Goal: Information Seeking & Learning: Learn about a topic

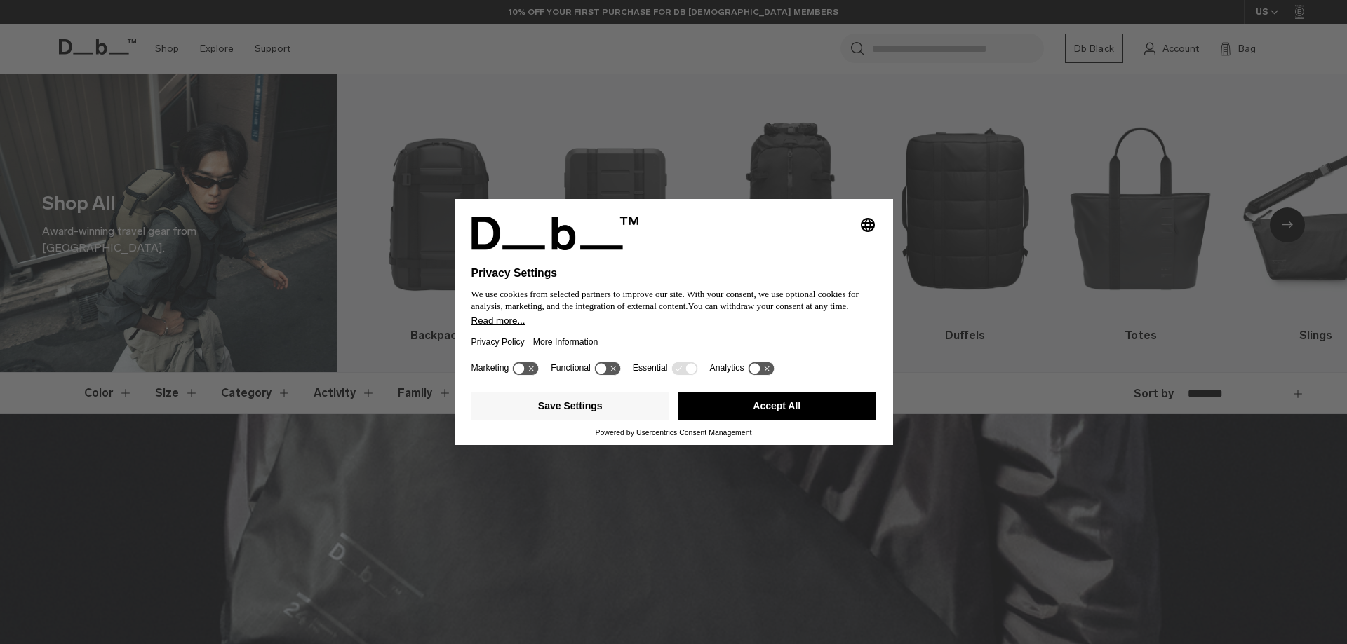
click at [526, 370] on icon at bounding box center [526, 368] width 26 height 13
click at [527, 368] on icon at bounding box center [526, 368] width 26 height 13
click at [741, 407] on button "Accept All" at bounding box center [776, 406] width 198 height 28
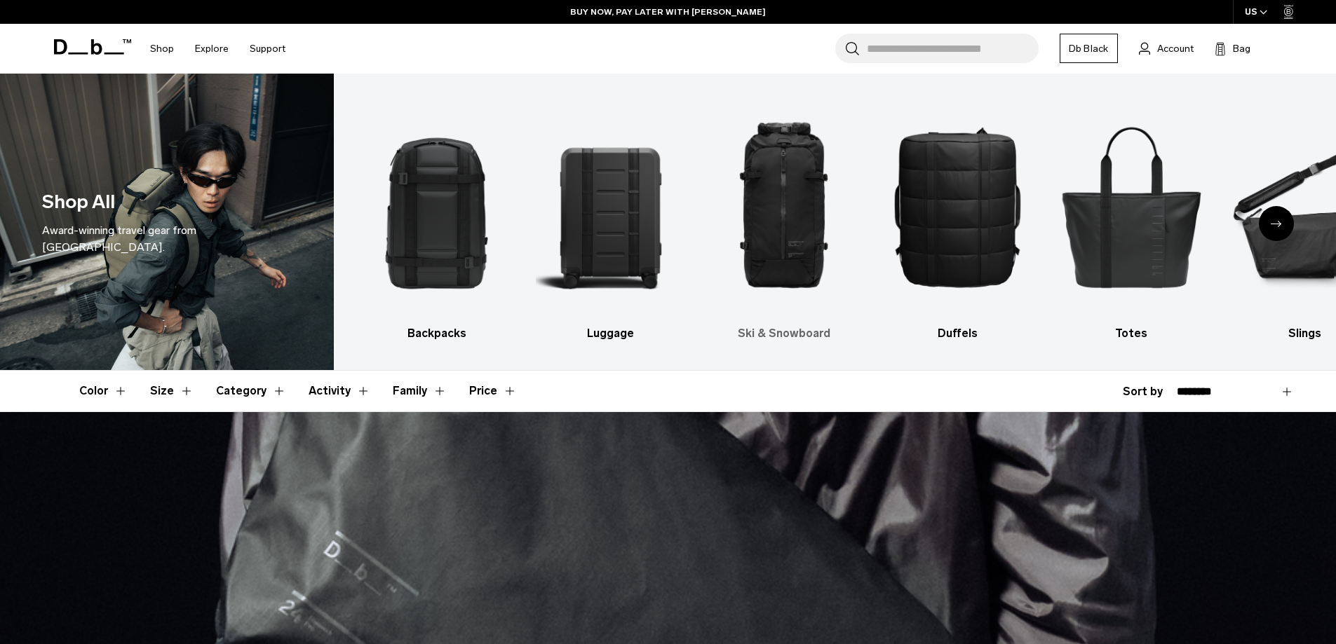
click at [774, 219] on img "3 / 10" at bounding box center [784, 207] width 149 height 224
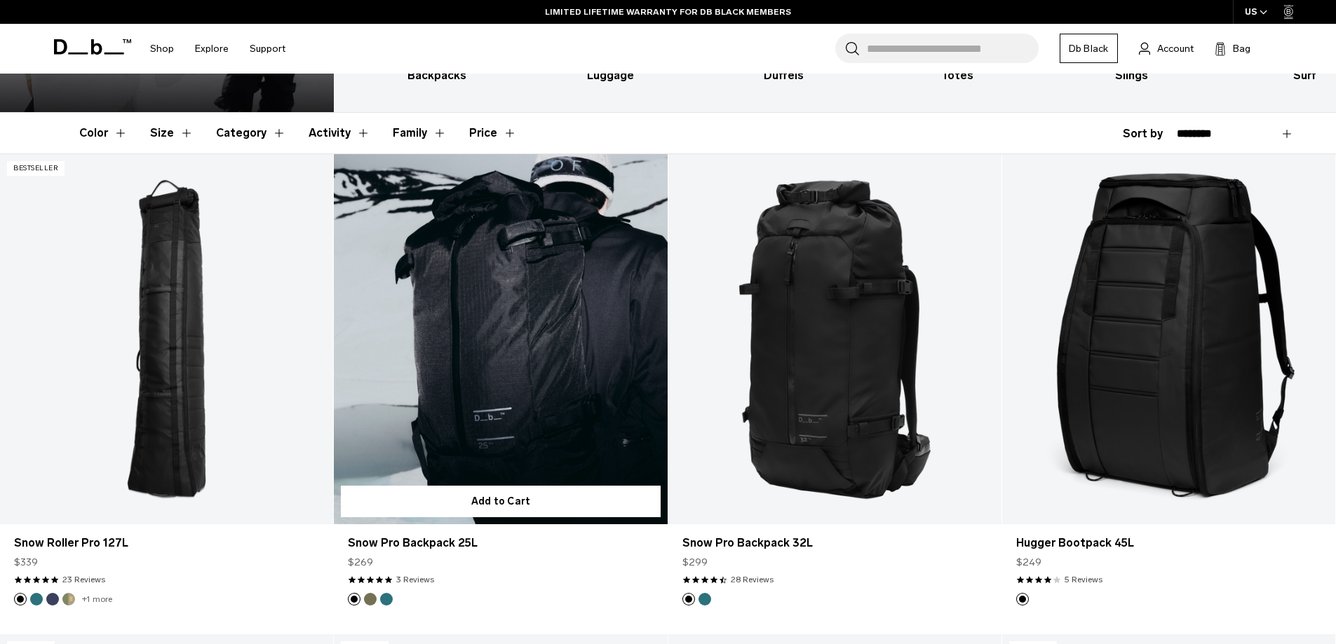
scroll to position [281, 0]
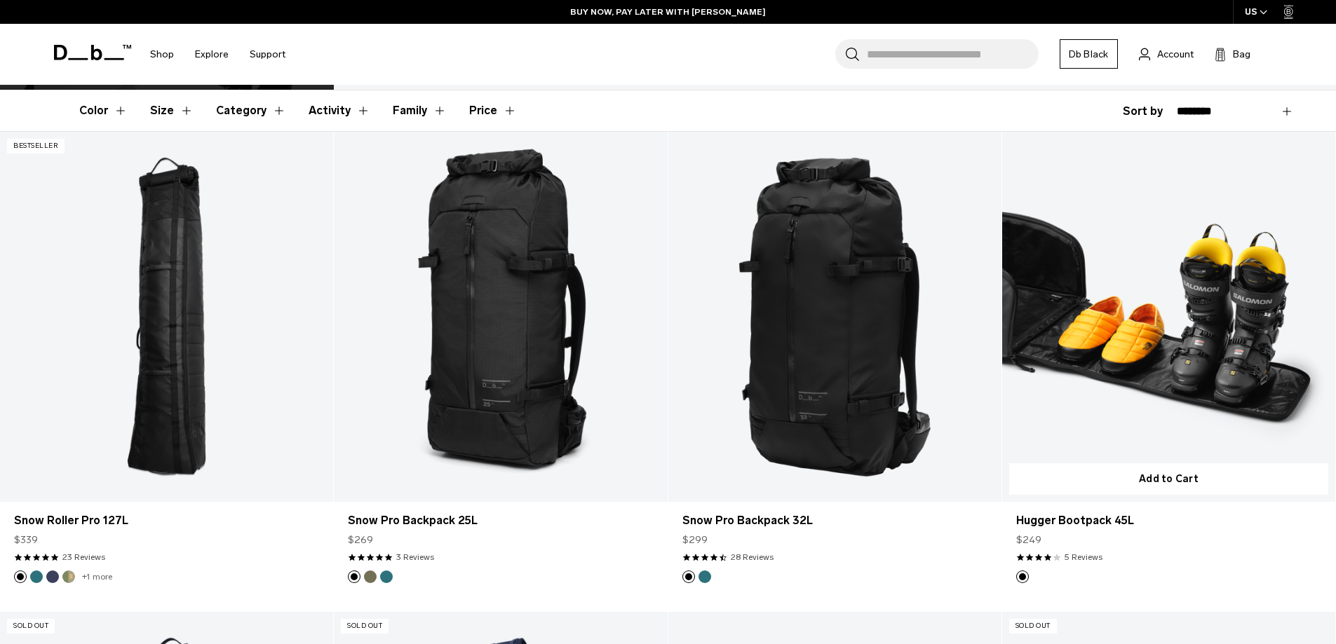
click at [1197, 433] on link "Hugger Bootpack 45L" at bounding box center [1168, 317] width 333 height 370
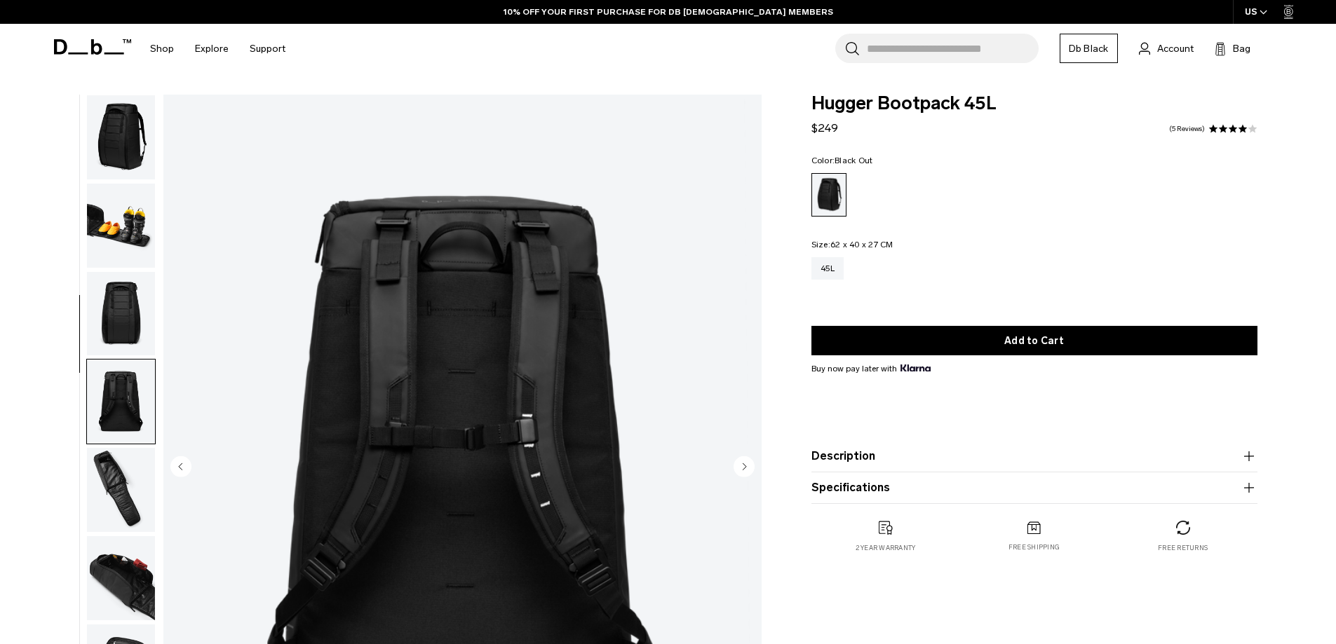
click at [135, 536] on img "button" at bounding box center [121, 578] width 68 height 84
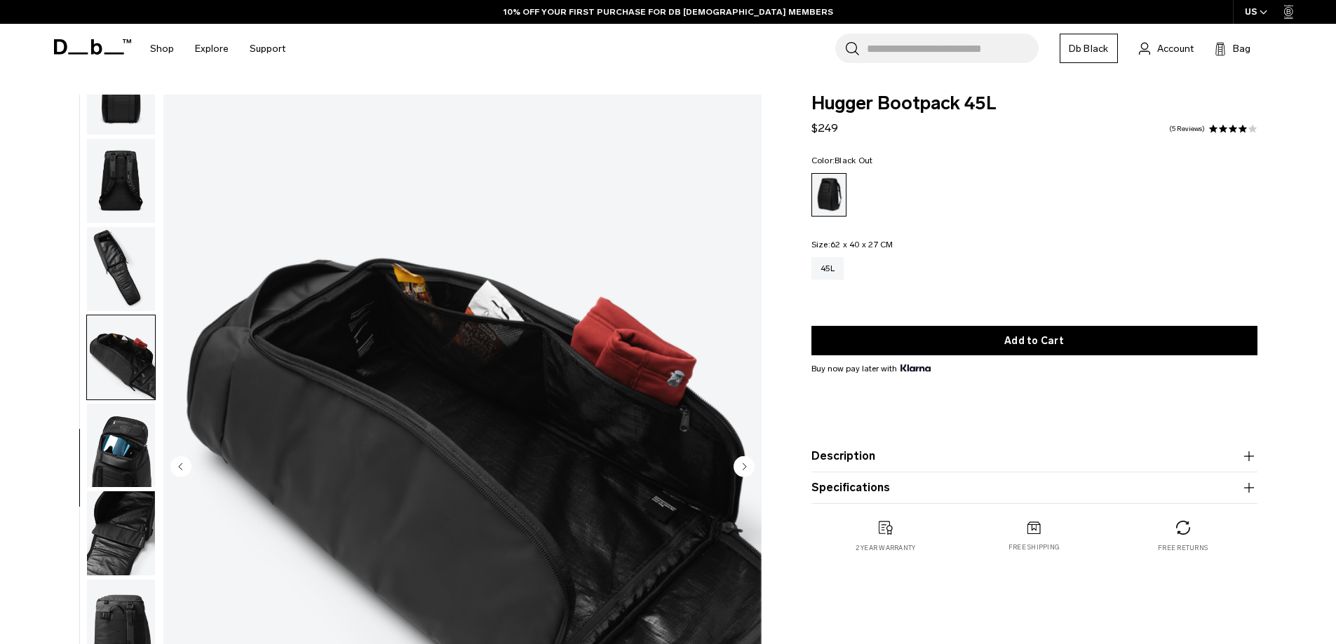
click at [127, 440] on img "button" at bounding box center [121, 446] width 68 height 84
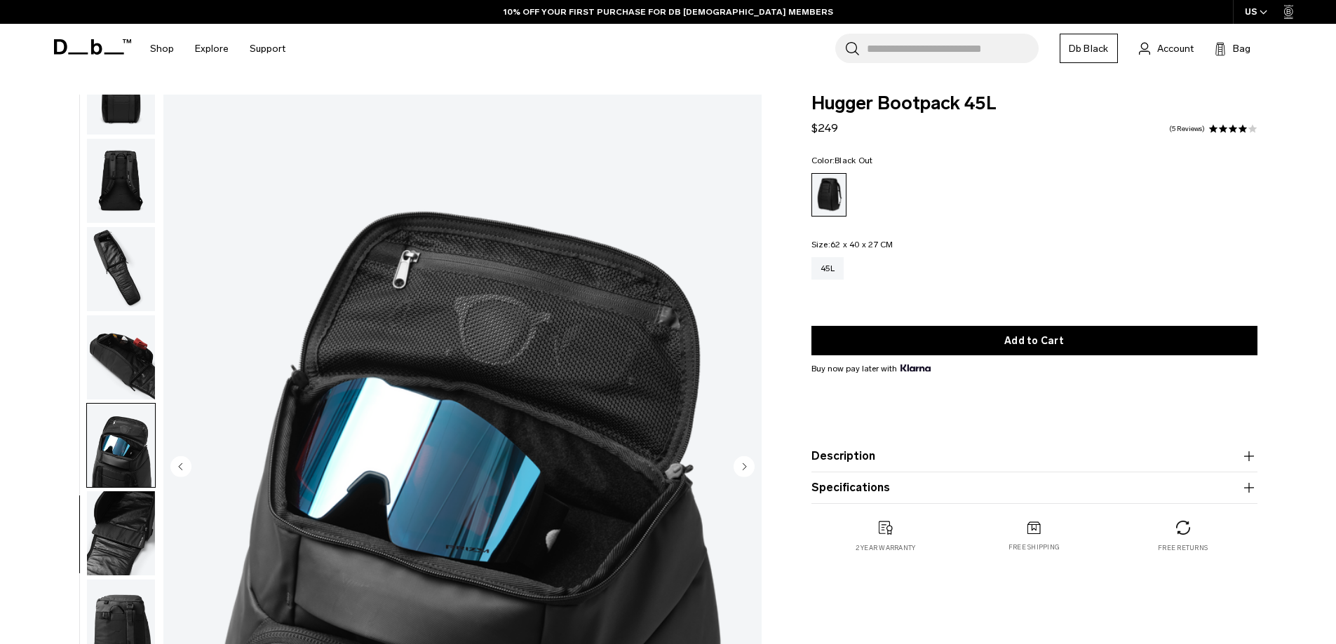
click at [126, 517] on img "button" at bounding box center [121, 534] width 68 height 84
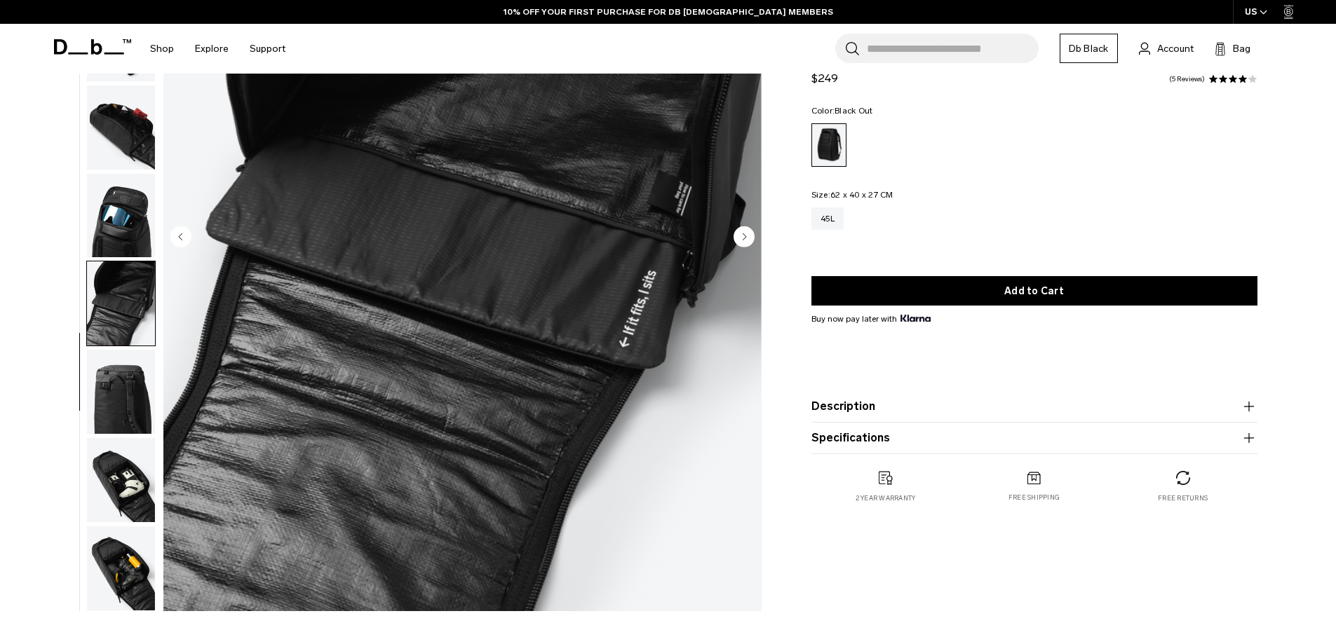
click at [114, 456] on img "button" at bounding box center [121, 480] width 68 height 84
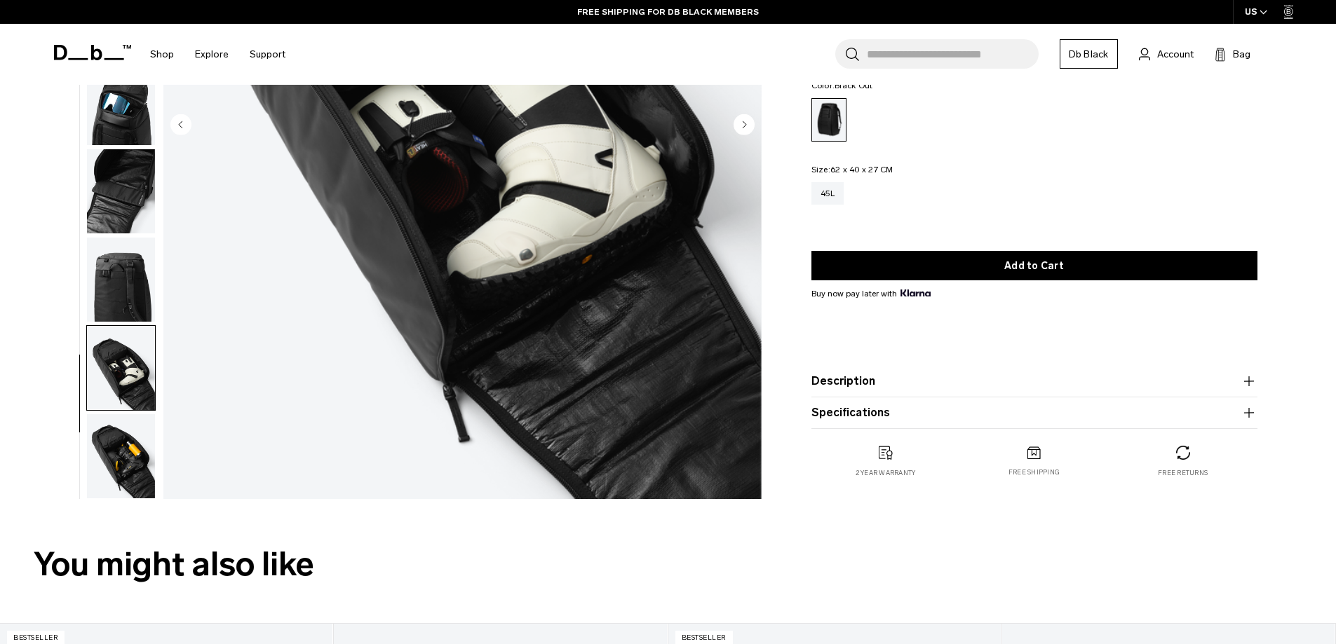
scroll to position [351, 0]
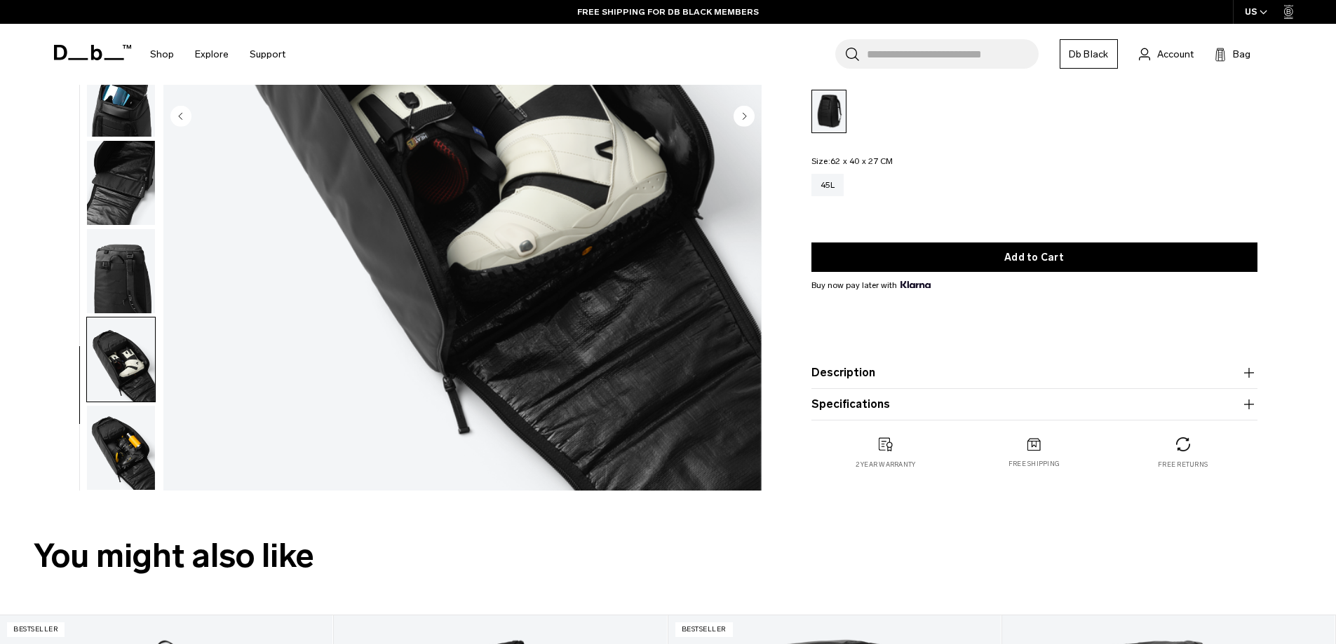
click at [119, 461] on img "button" at bounding box center [121, 448] width 68 height 84
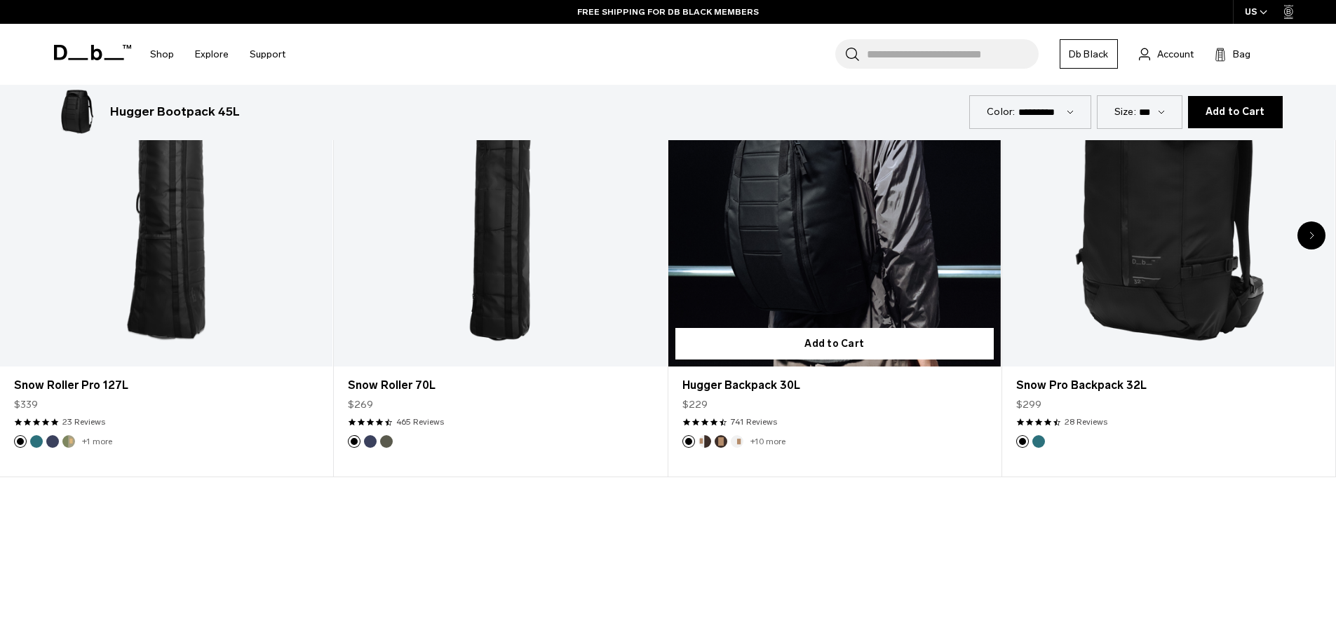
scroll to position [842, 0]
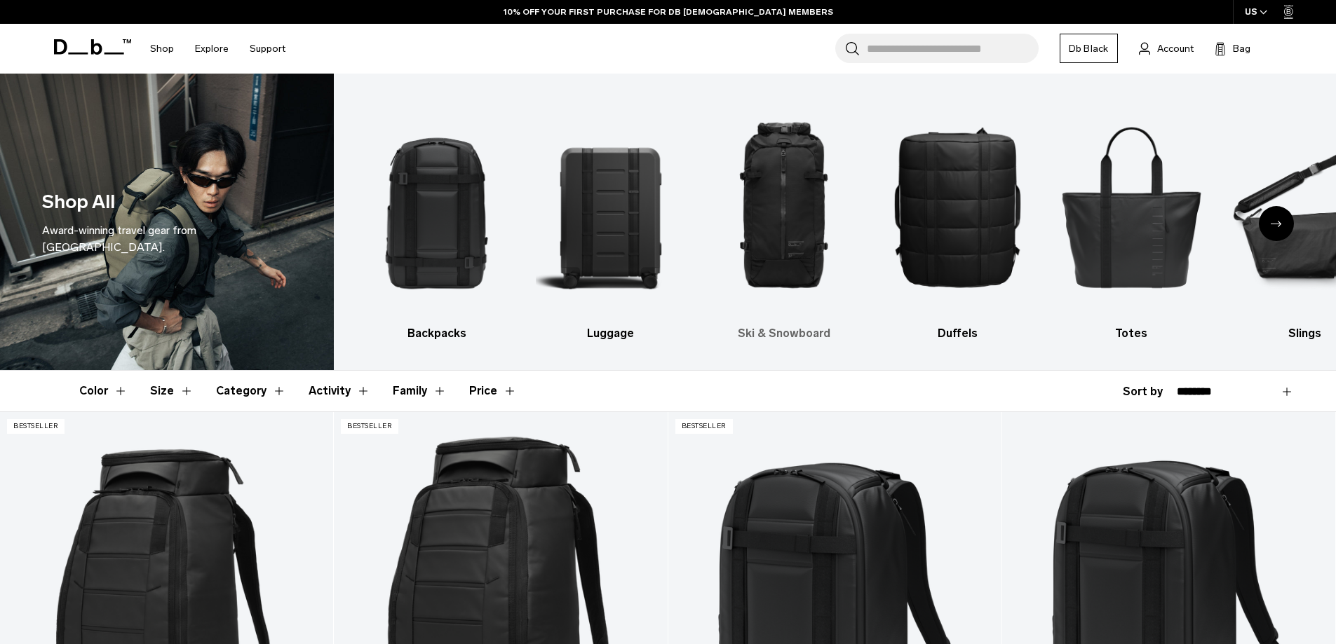
click at [787, 331] on h3 "Ski & Snowboard" at bounding box center [784, 333] width 149 height 17
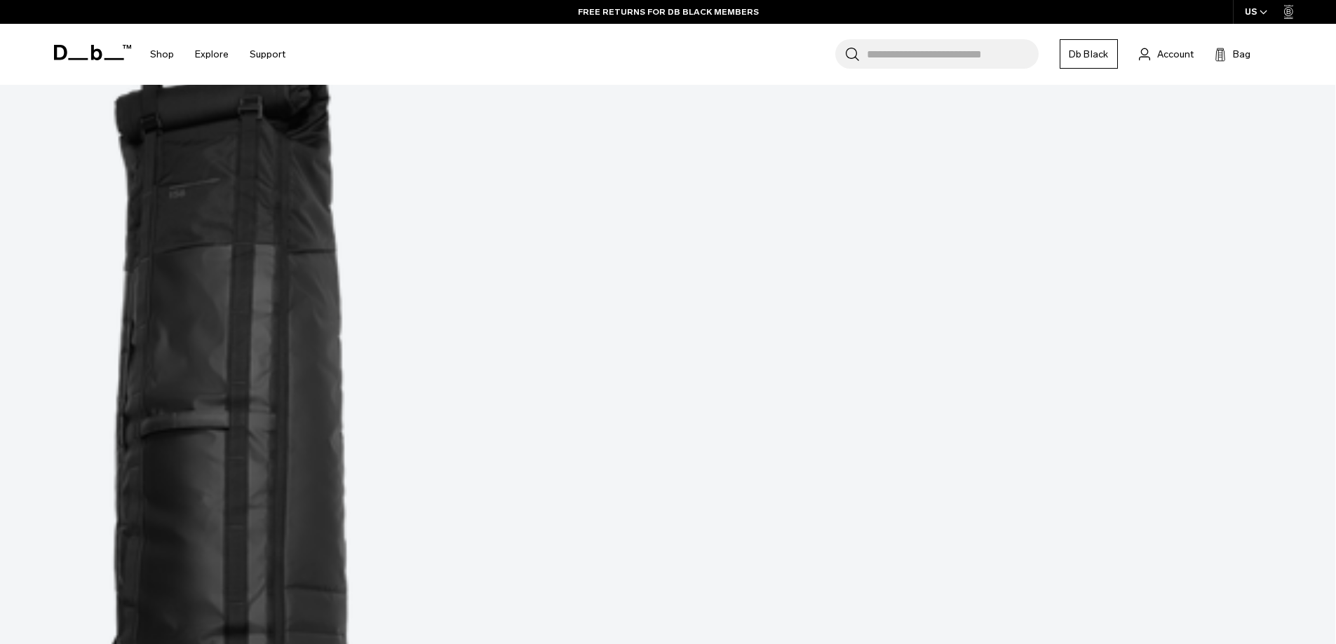
scroll to position [372, 0]
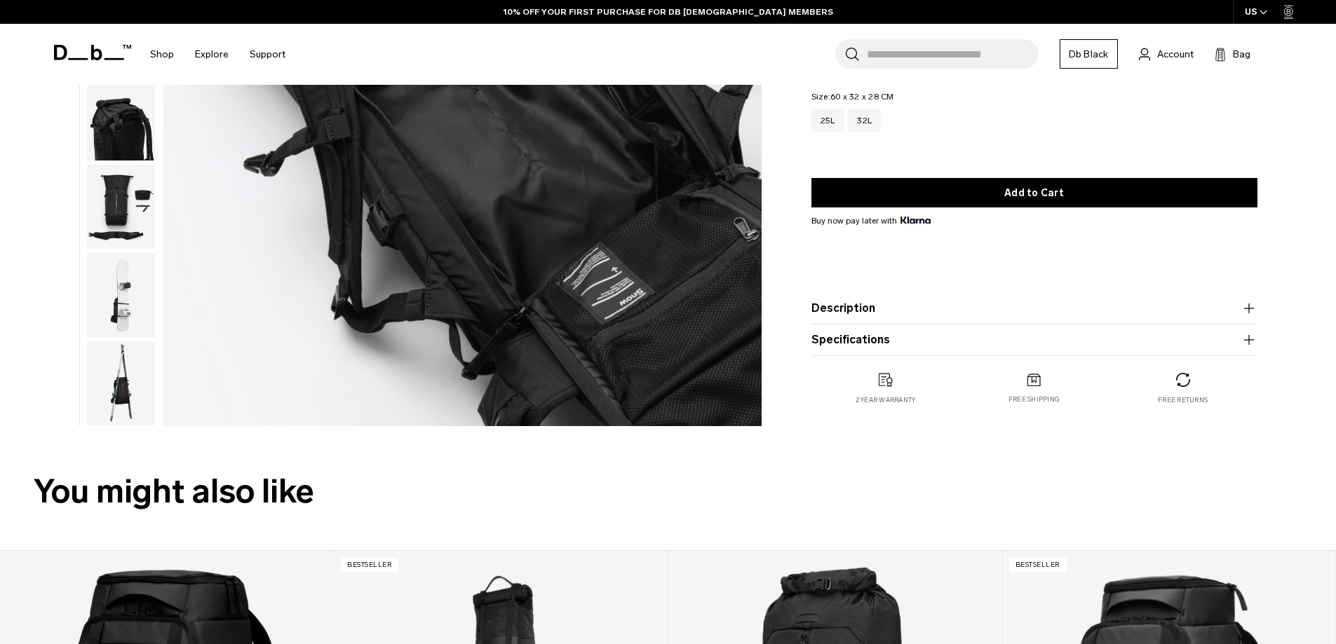
scroll to position [421, 0]
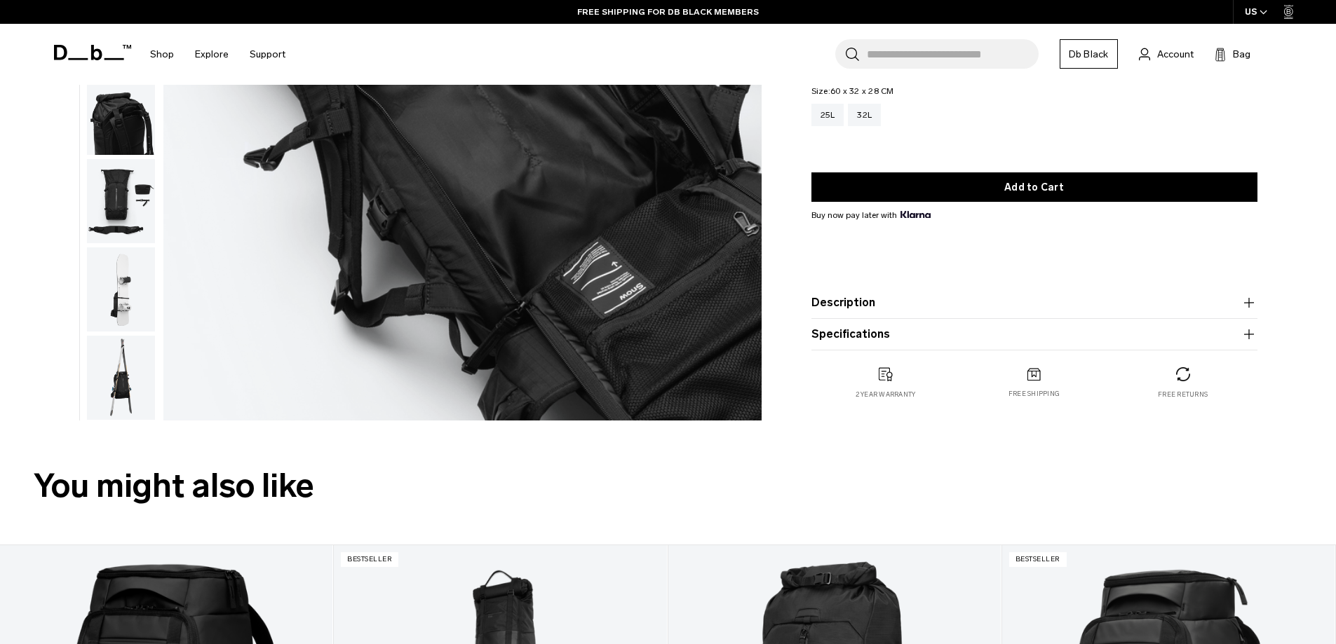
click at [120, 280] on img "button" at bounding box center [121, 290] width 68 height 84
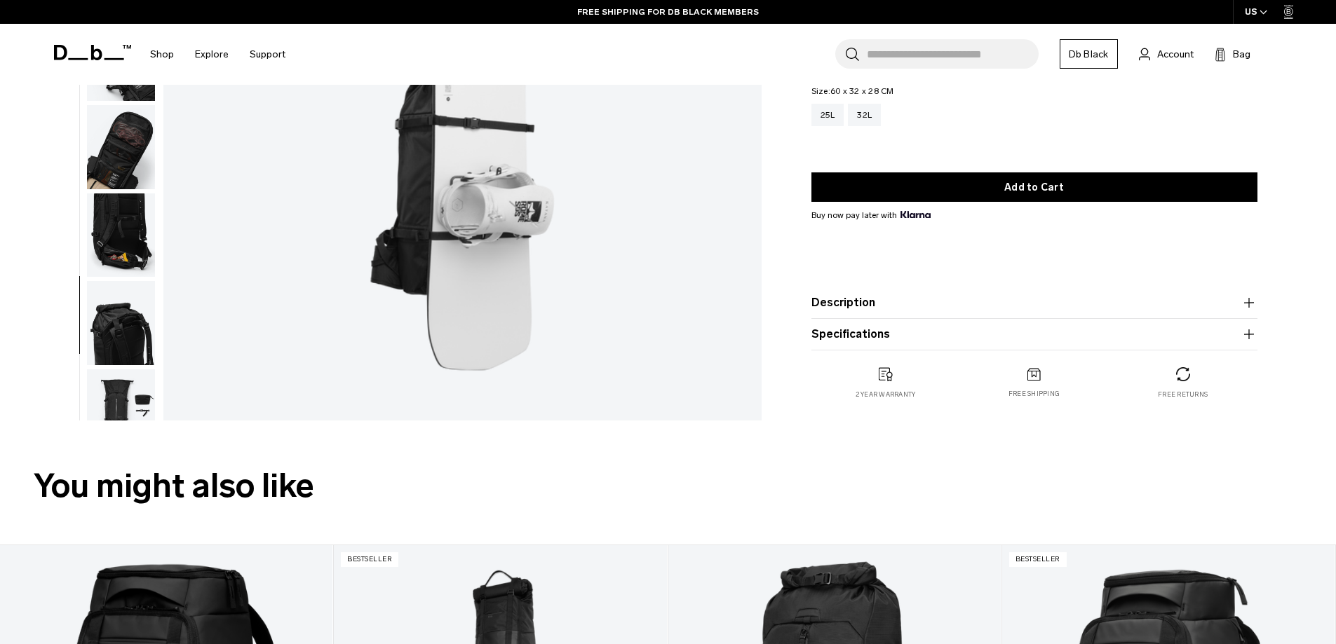
scroll to position [0, 0]
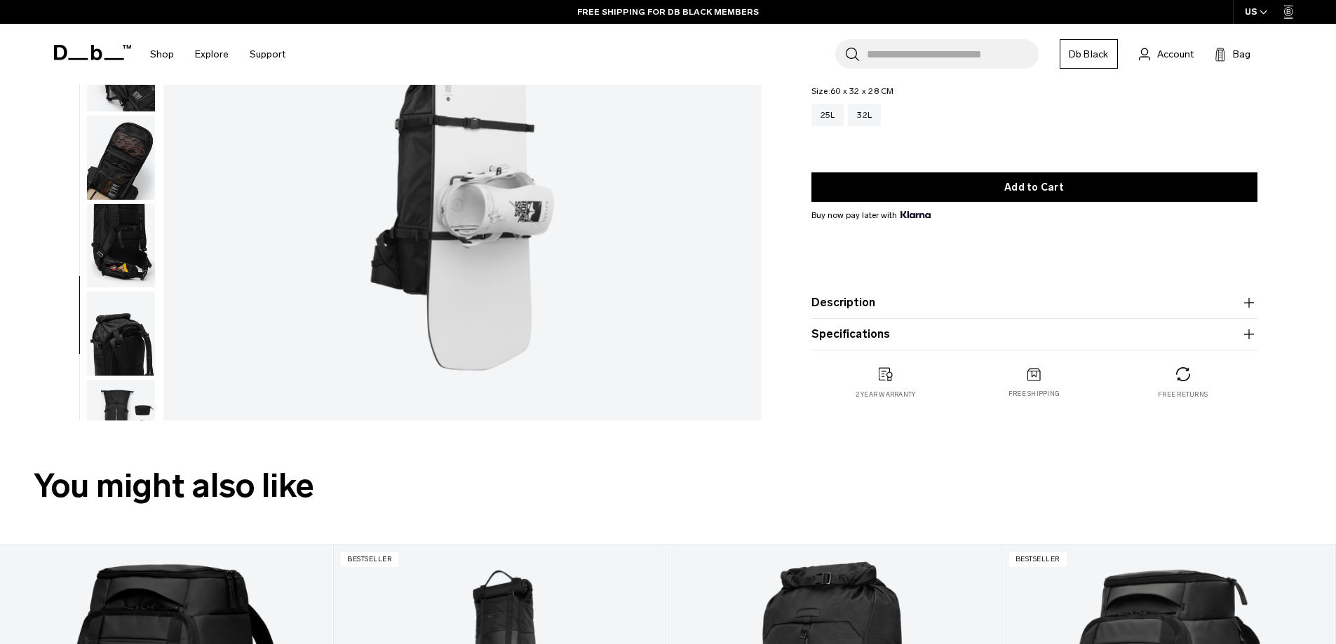
click at [120, 289] on ul at bounding box center [120, 47] width 69 height 747
click at [114, 233] on img "button" at bounding box center [121, 246] width 68 height 84
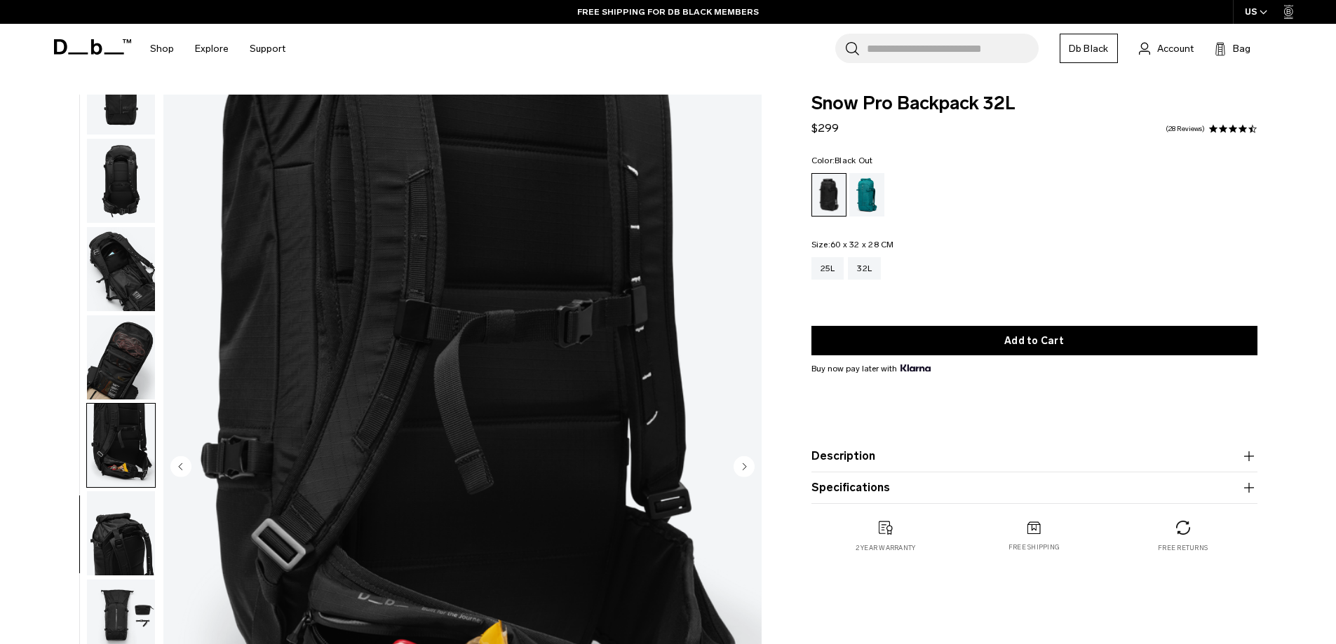
click at [132, 333] on img "button" at bounding box center [121, 358] width 68 height 84
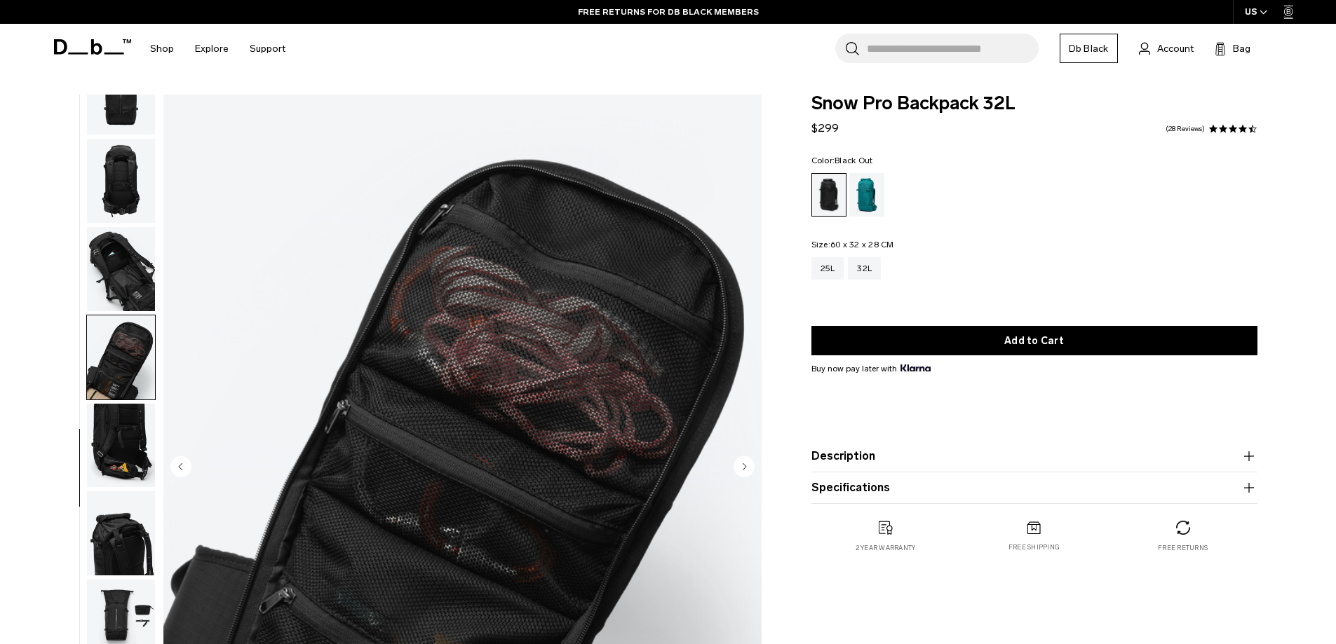
click at [124, 252] on img "button" at bounding box center [121, 269] width 68 height 84
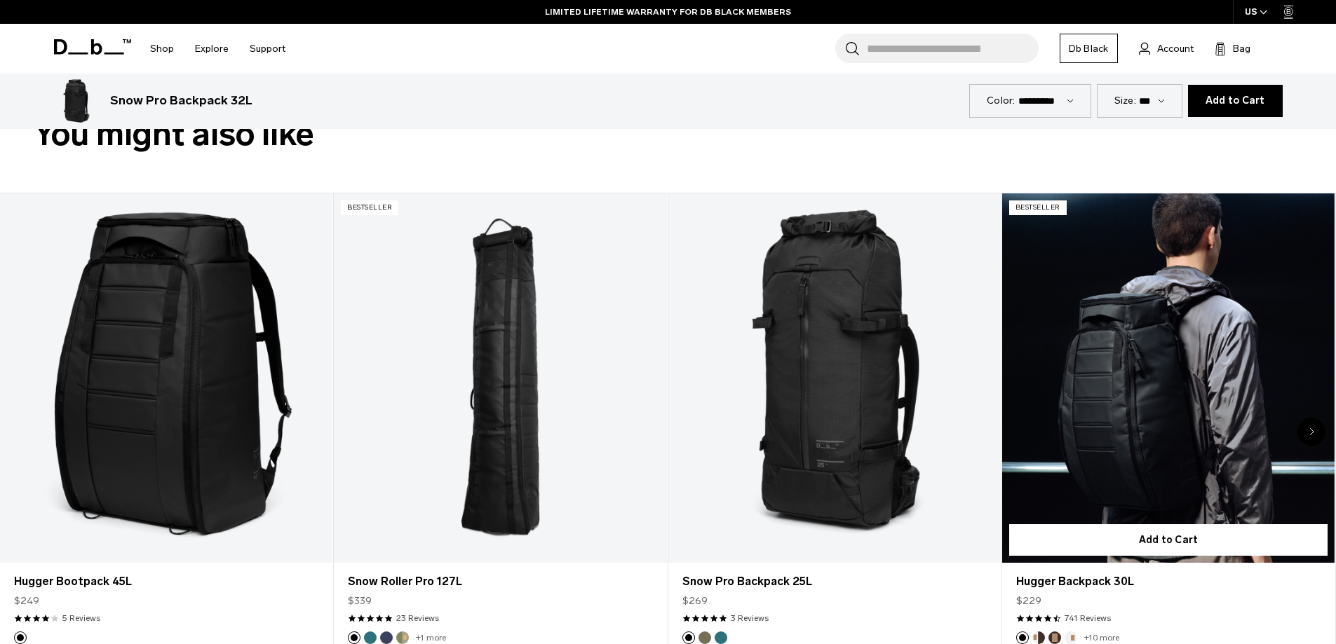
scroll to position [771, 0]
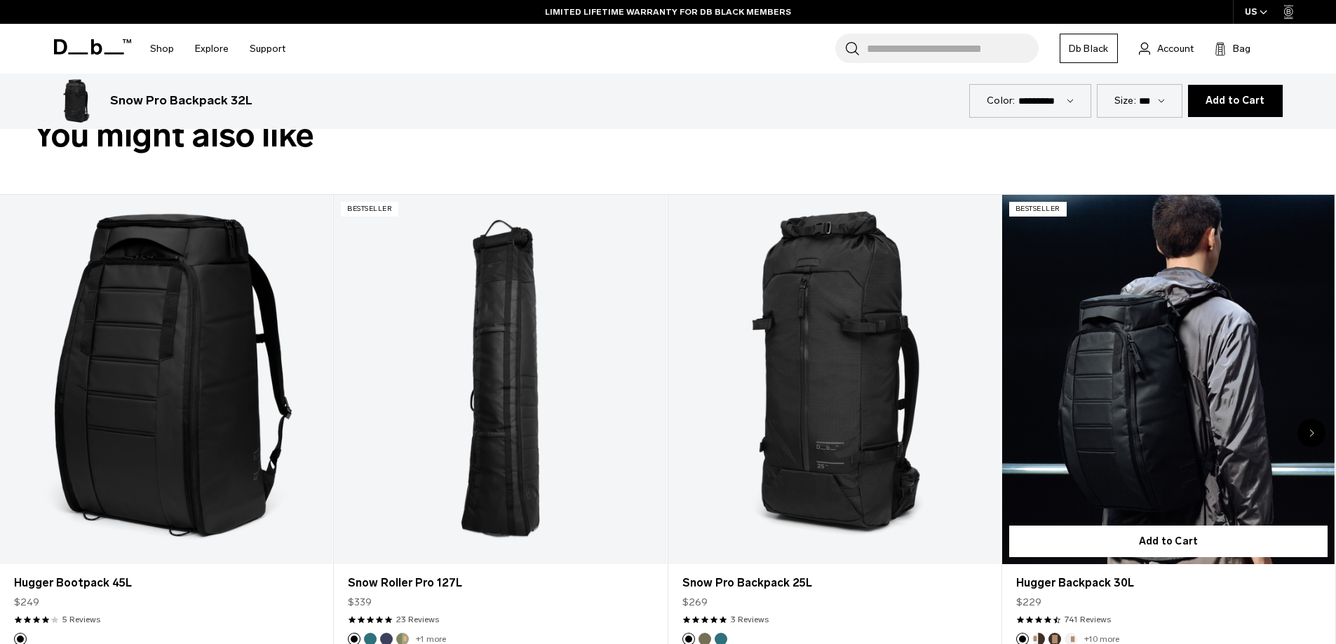
click at [1152, 375] on link "Hugger Backpack 30L" at bounding box center [1168, 380] width 332 height 370
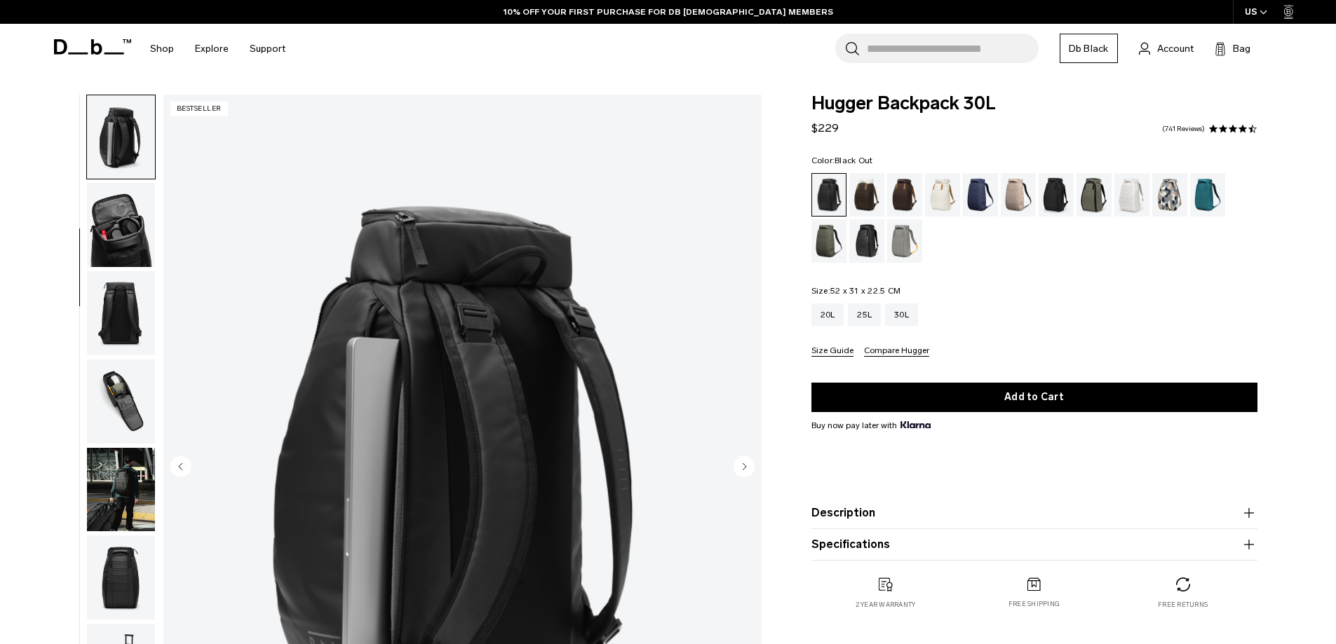
click at [108, 314] on img "button" at bounding box center [121, 313] width 68 height 84
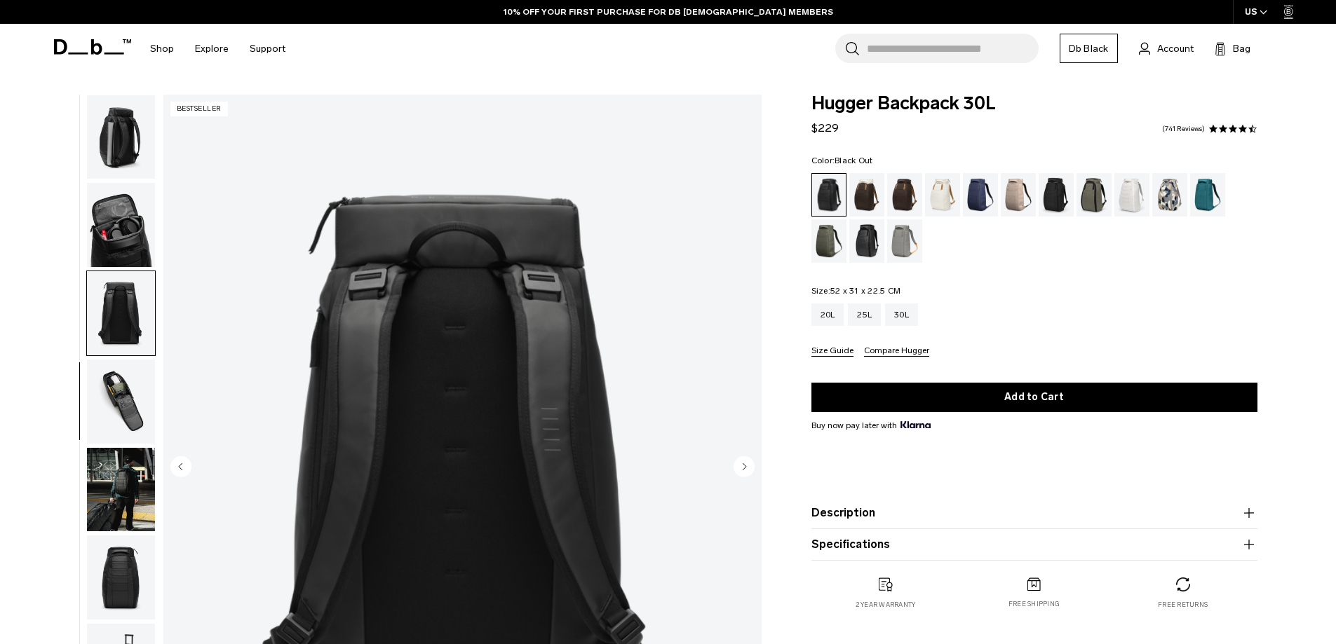
scroll to position [221, 0]
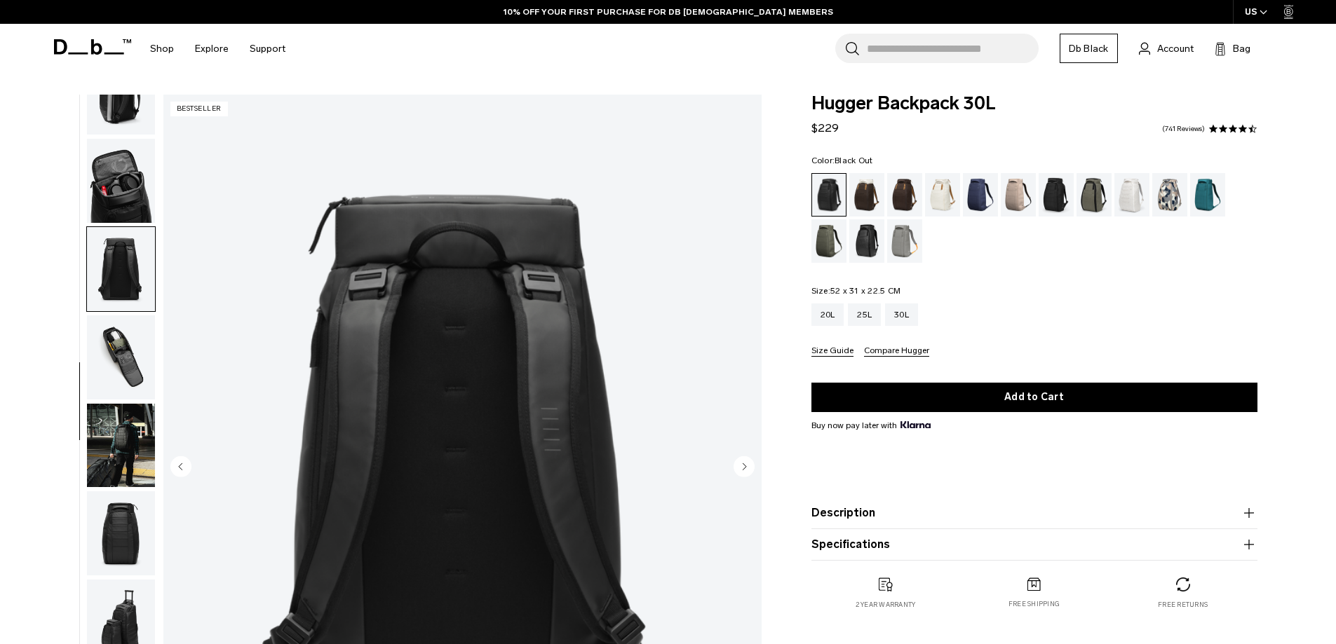
click at [122, 384] on img "button" at bounding box center [121, 358] width 68 height 84
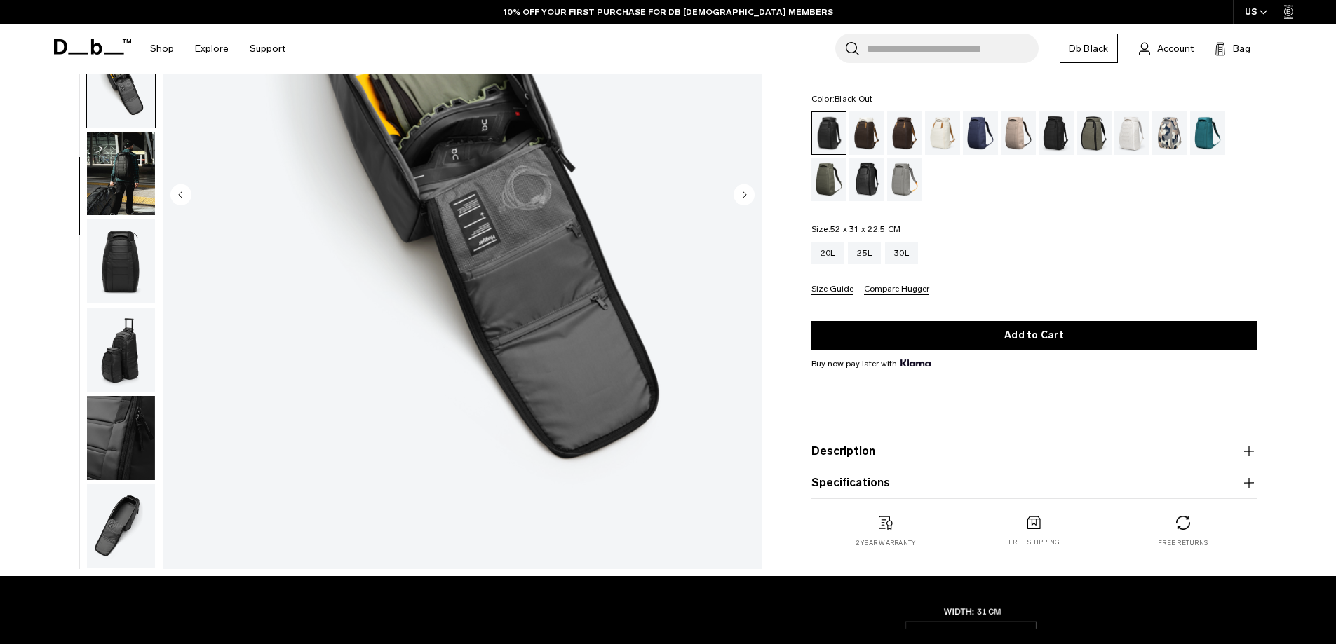
scroll to position [281, 0]
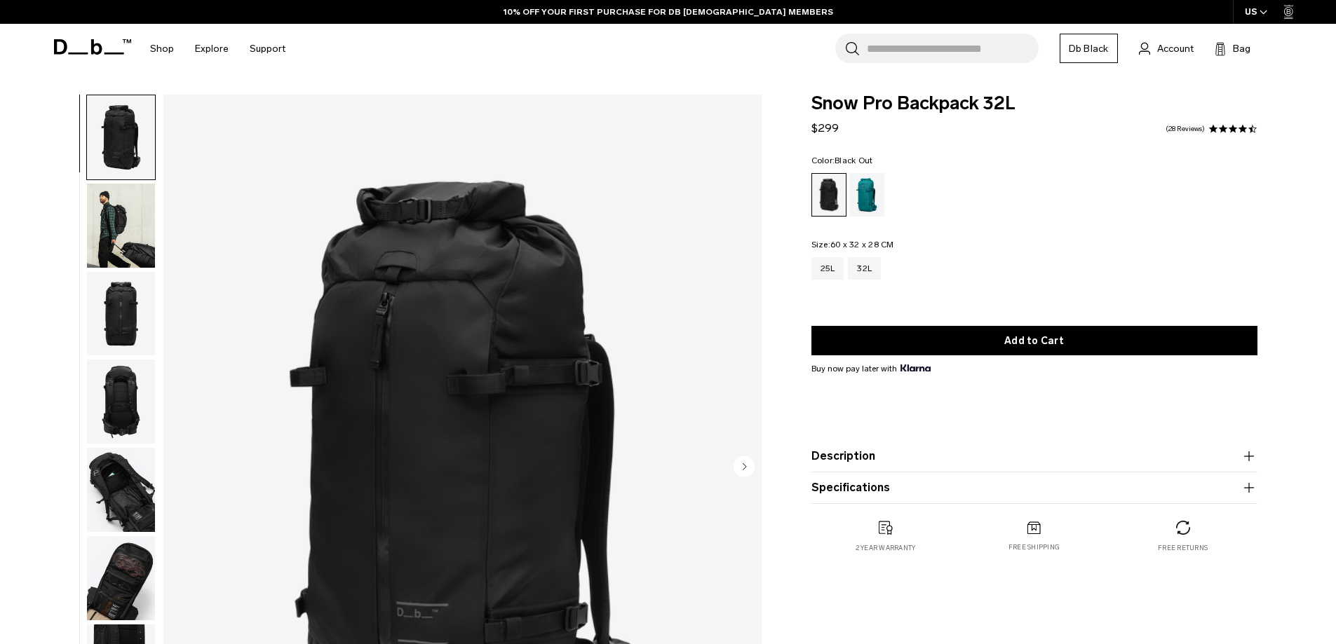
click at [60, 44] on icon at bounding box center [92, 46] width 77 height 15
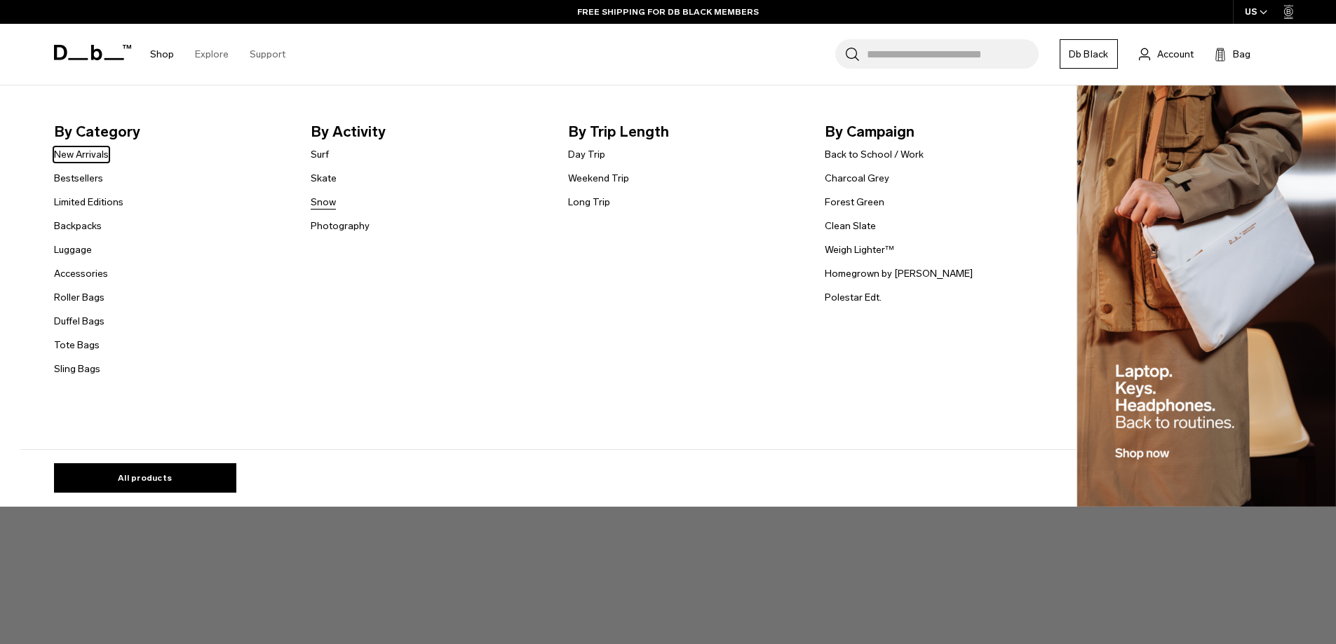
click at [328, 203] on link "Snow" at bounding box center [323, 202] width 25 height 15
